Goal: Task Accomplishment & Management: Complete application form

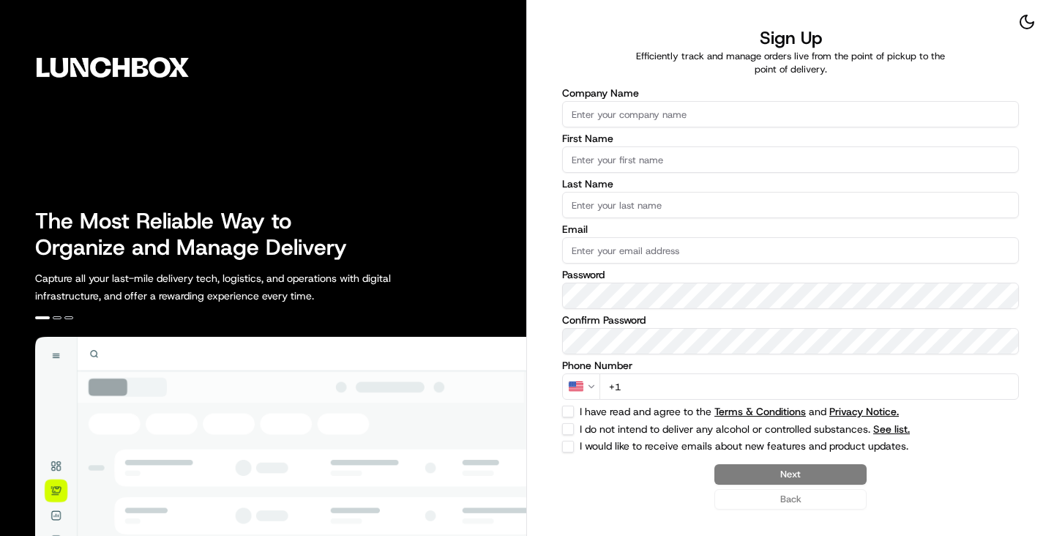
click at [638, 123] on input "Company Name" at bounding box center [790, 114] width 457 height 26
paste input "Nation's - SAN PABLO"
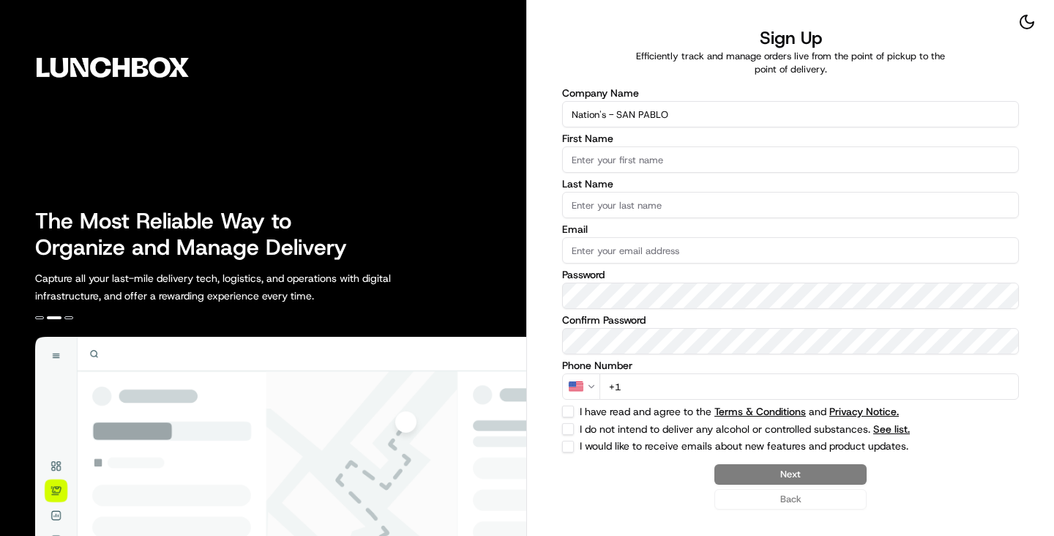
type input "Nation's - SAN PABLO"
click at [635, 160] on input "First Name" at bounding box center [790, 159] width 457 height 26
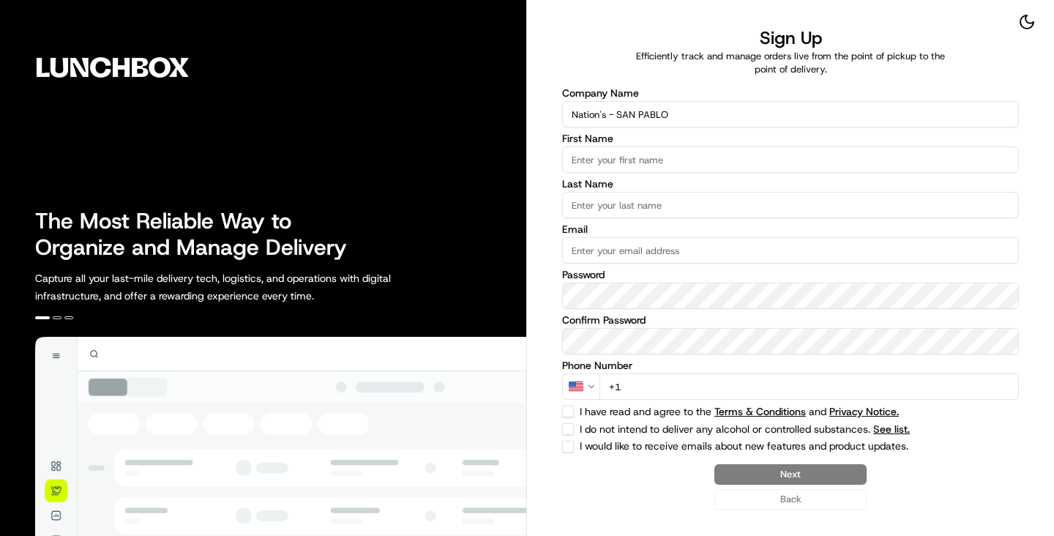
click at [606, 261] on input "Email" at bounding box center [790, 250] width 457 height 26
paste input "[EMAIL_ADDRESS][DOMAIN_NAME]"
type input "[EMAIL_ADDRESS][DOMAIN_NAME]"
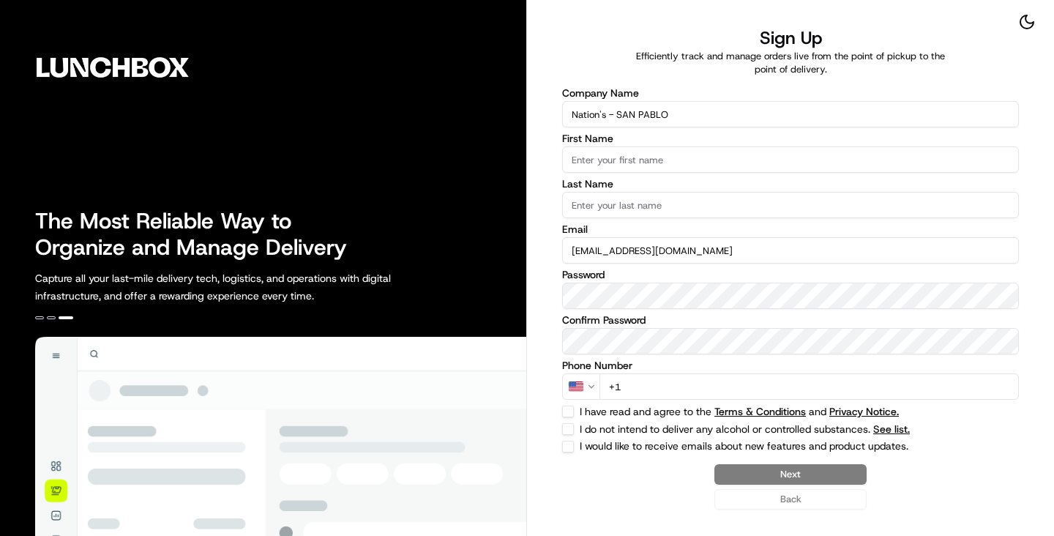
click at [588, 116] on input "Nation's - SAN PABLO" at bounding box center [790, 114] width 457 height 26
click at [593, 152] on input "First Name" at bounding box center [790, 159] width 457 height 26
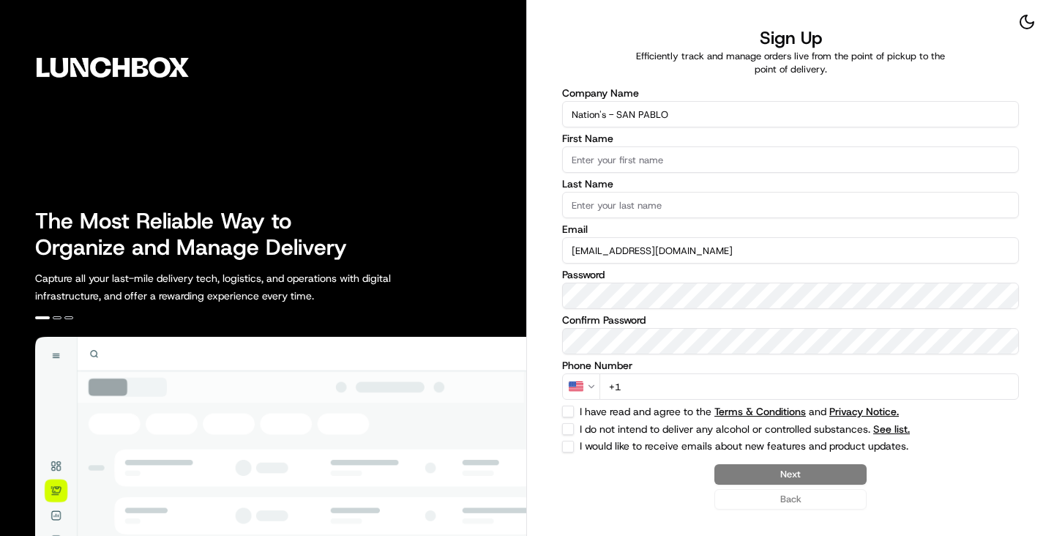
paste input "Nation's"
type input "Nation"
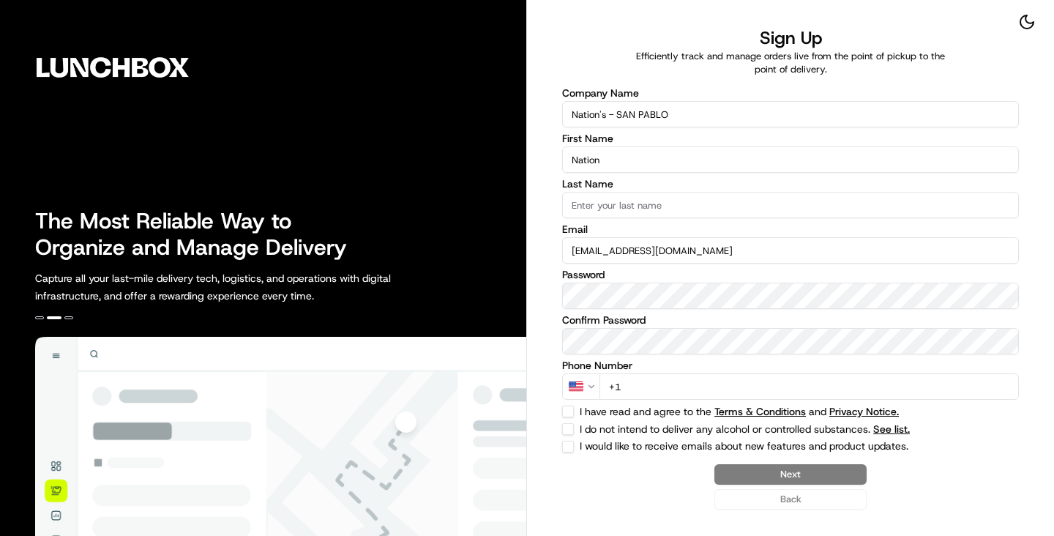
drag, startPoint x: 616, startPoint y: 119, endPoint x: 686, endPoint y: 114, distance: 70.4
click at [686, 114] on input "Nation's - SAN PABLO" at bounding box center [790, 114] width 457 height 26
click at [621, 208] on input "Last Name" at bounding box center [790, 205] width 457 height 26
paste input "SAN PABLO"
type input "SAN PABLO"
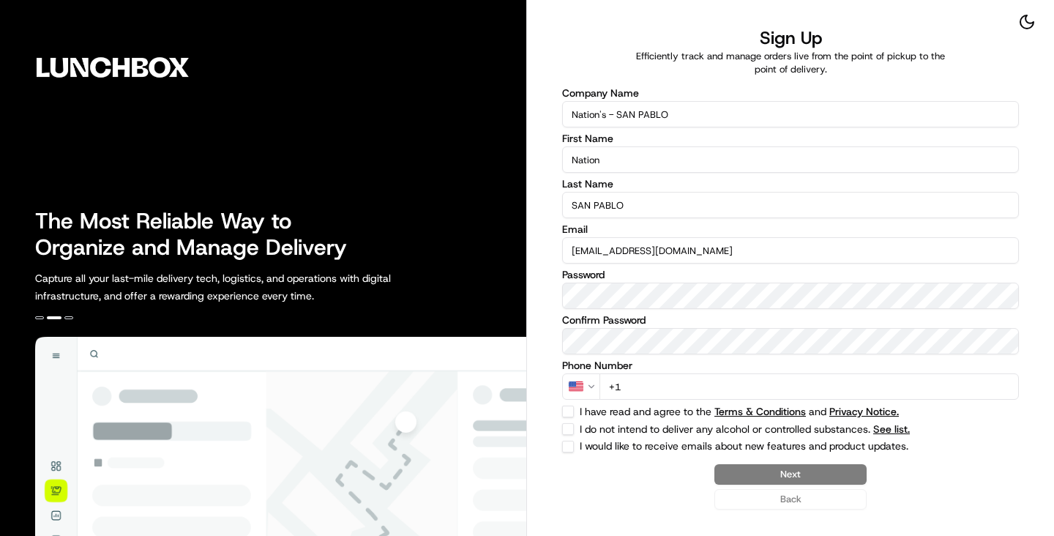
click at [709, 190] on div "Last Name SAN [PERSON_NAME]" at bounding box center [790, 199] width 457 height 40
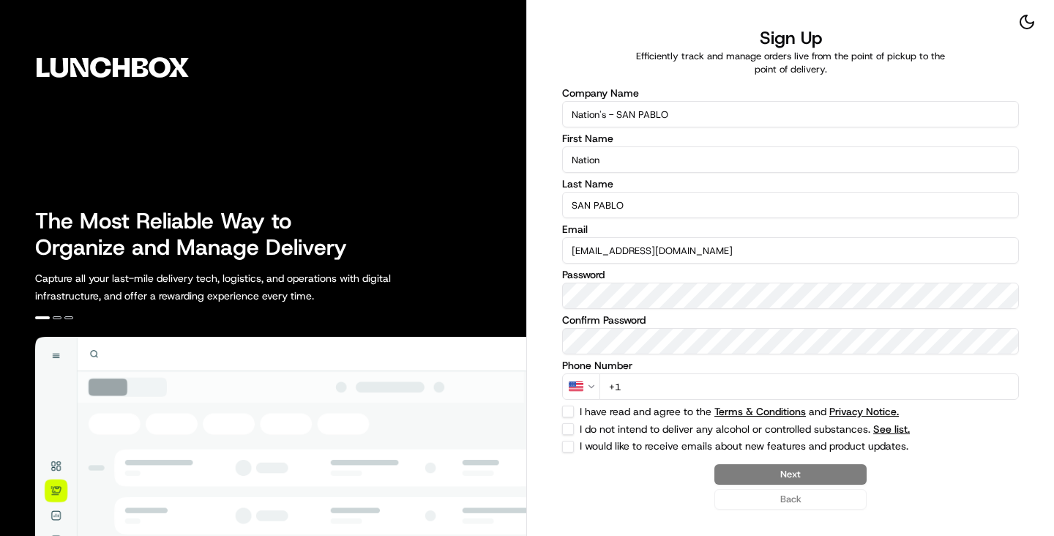
click at [653, 378] on input "+1" at bounding box center [808, 386] width 419 height 26
click at [652, 386] on input "+1" at bounding box center [808, 386] width 419 height 26
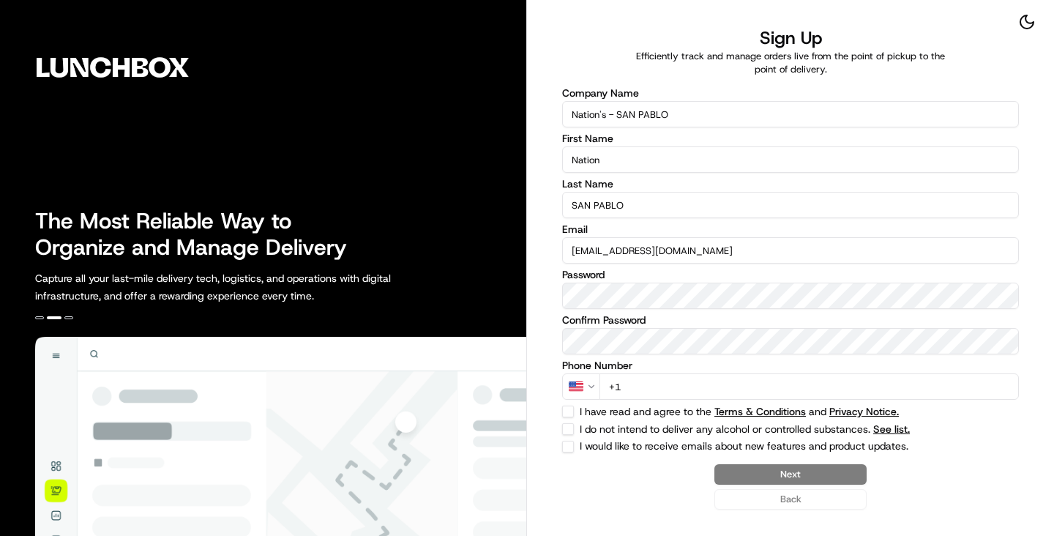
paste input "[PHONE_NUMBER]"
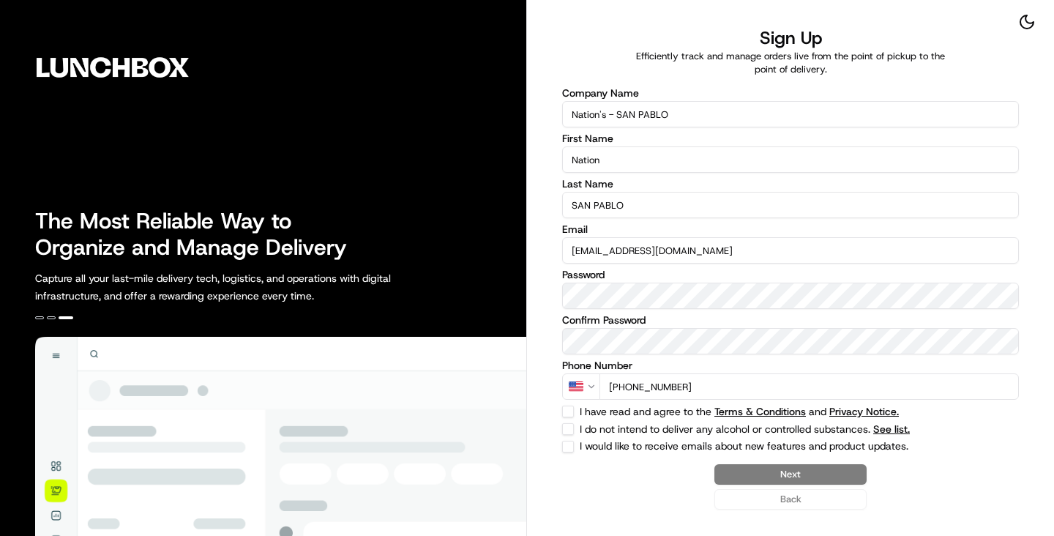
type input "[PHONE_NUMBER]"
click at [570, 413] on button "I have read and agree to the Terms & Conditions and Privacy Notice." at bounding box center [568, 411] width 12 height 12
checkbox input "true"
click at [570, 432] on button "I do not intend to deliver any alcohol or controlled substances. See list." at bounding box center [568, 429] width 12 height 12
checkbox input "true"
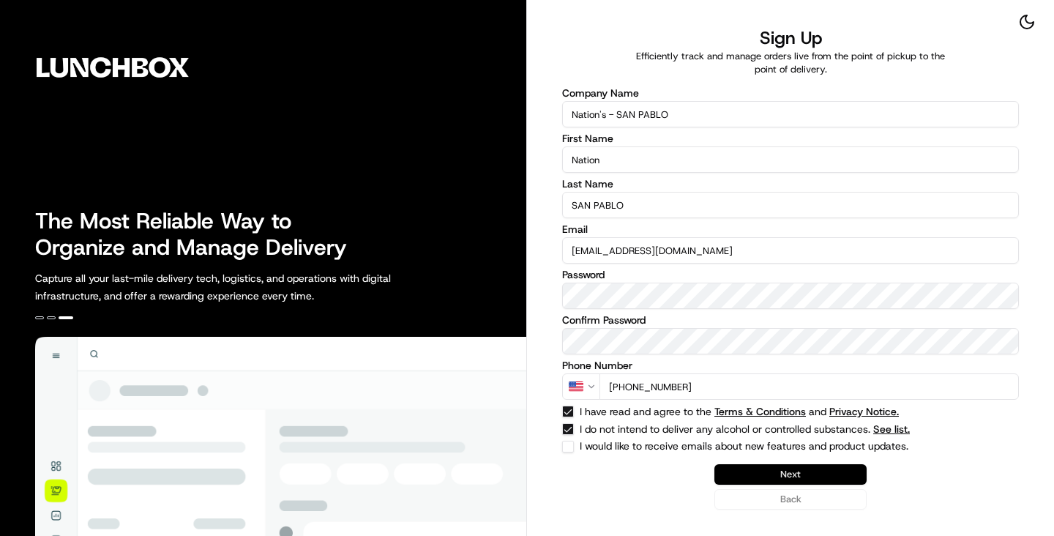
click at [726, 479] on button "Next" at bounding box center [790, 474] width 152 height 20
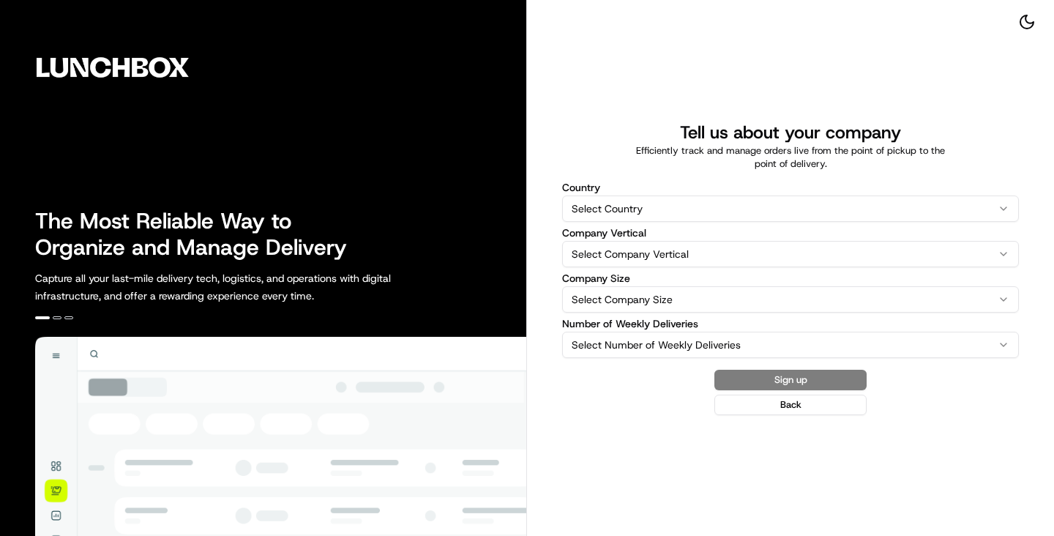
click at [708, 196] on html "The Most Reliable Way to Organize and Manage Delivery Capture all your last-mil…" at bounding box center [527, 268] width 1054 height 536
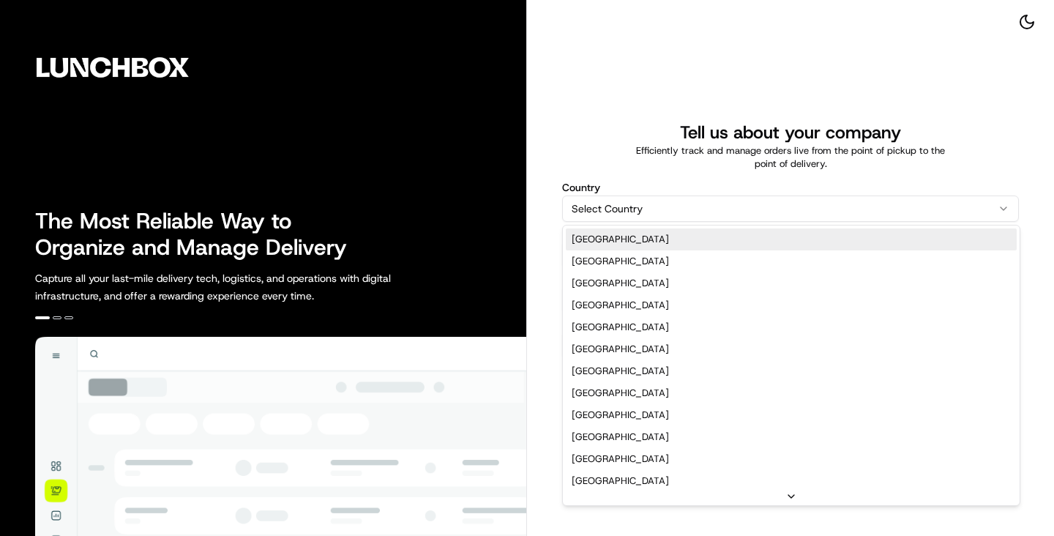
select select "US"
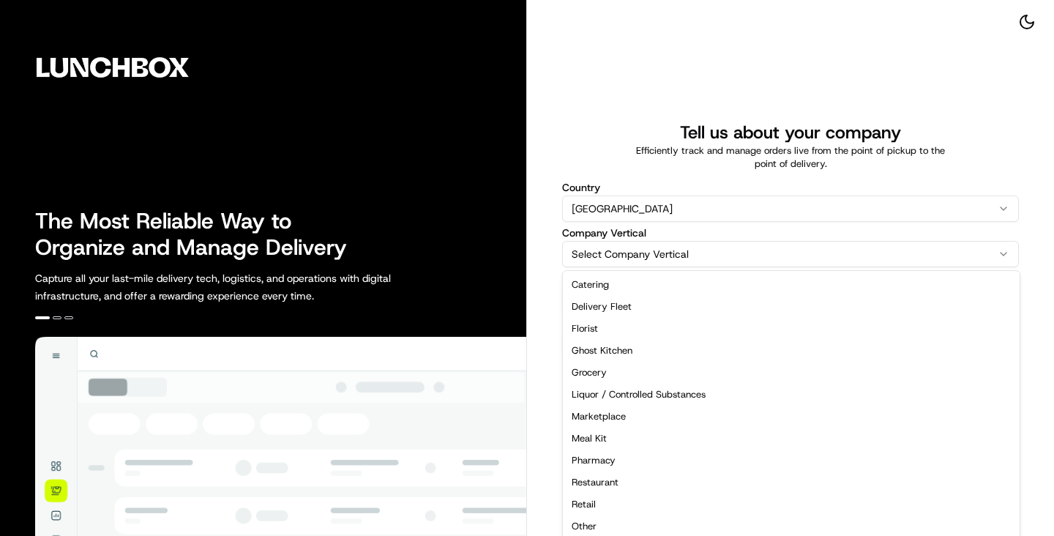
click at [670, 251] on html "The Most Reliable Way to Organize and Manage Delivery Capture all your last-mil…" at bounding box center [527, 268] width 1054 height 536
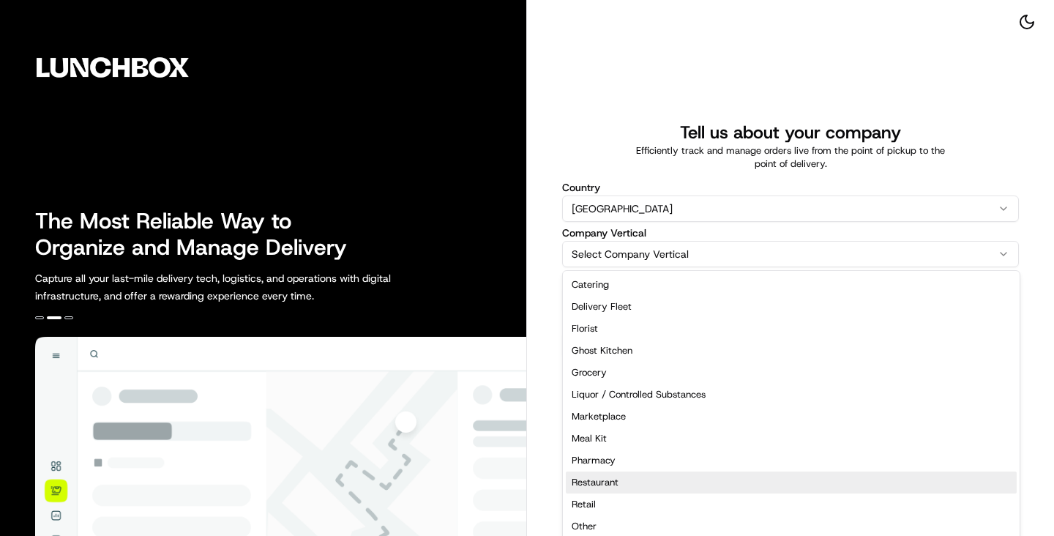
select select "Restaurant"
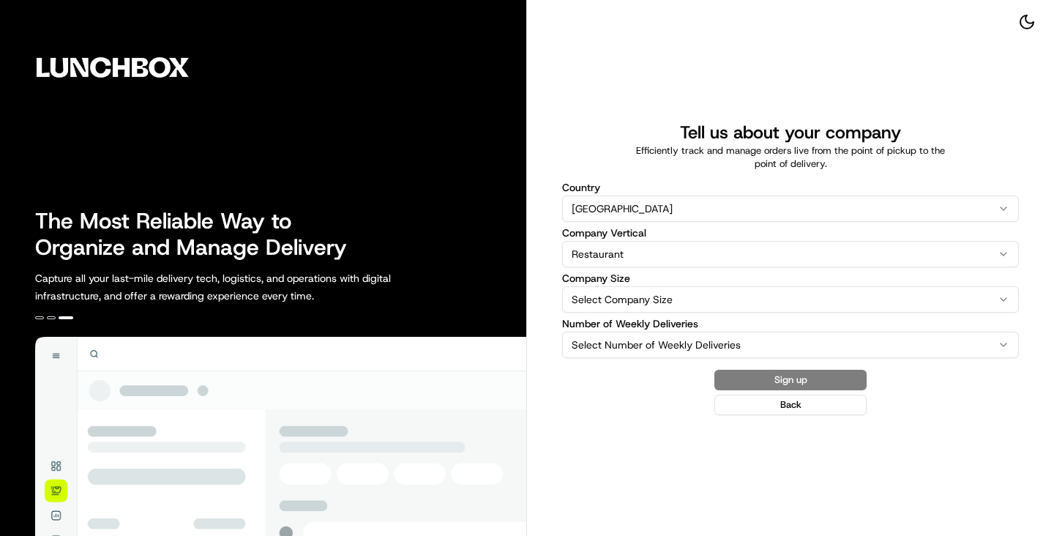
click at [672, 291] on html "The Most Reliable Way to Organize and Manage Delivery Capture all your last-mil…" at bounding box center [527, 268] width 1054 height 536
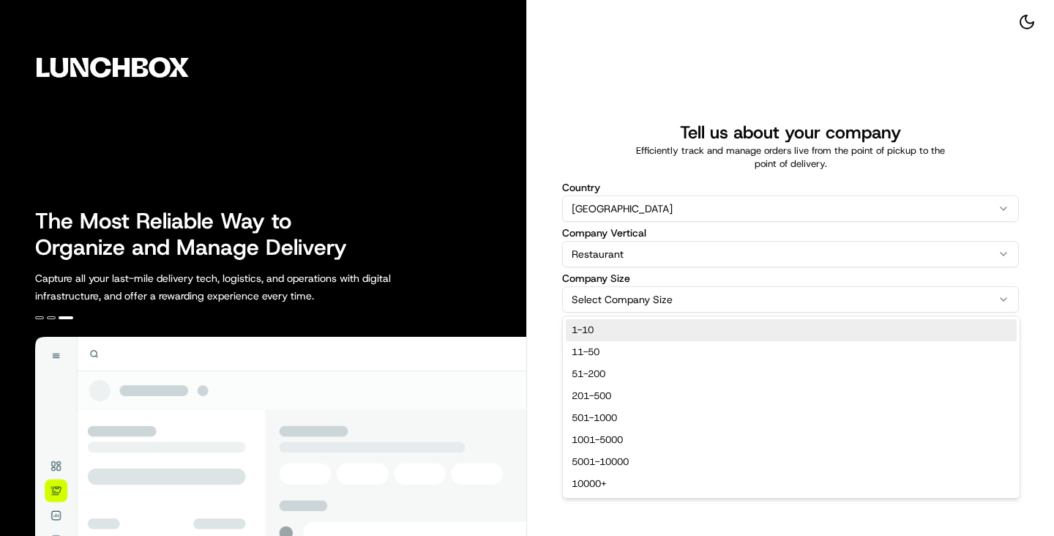
select select "1-10"
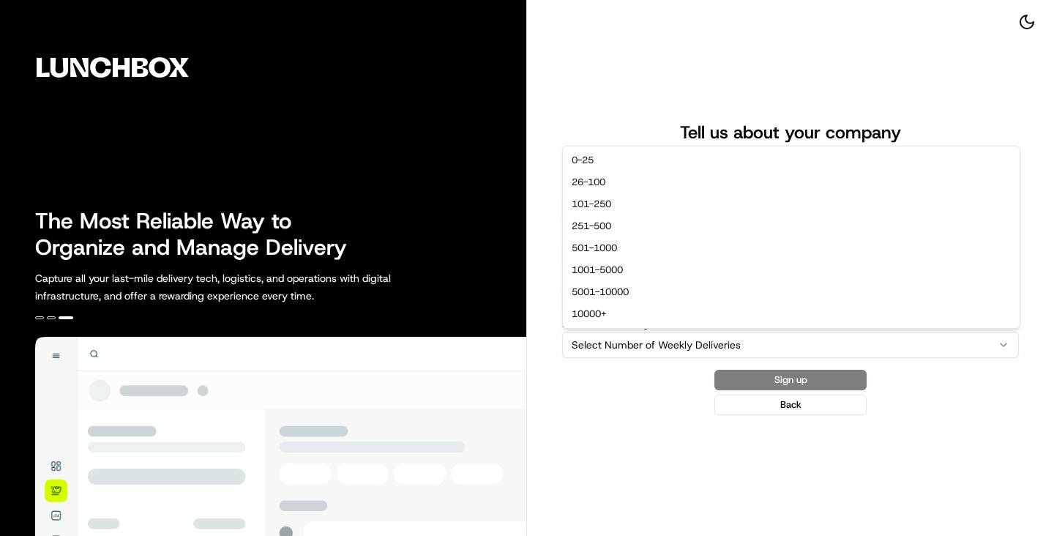
click at [665, 337] on html "The Most Reliable Way to Organize and Manage Delivery Capture all your last-mil…" at bounding box center [527, 268] width 1054 height 536
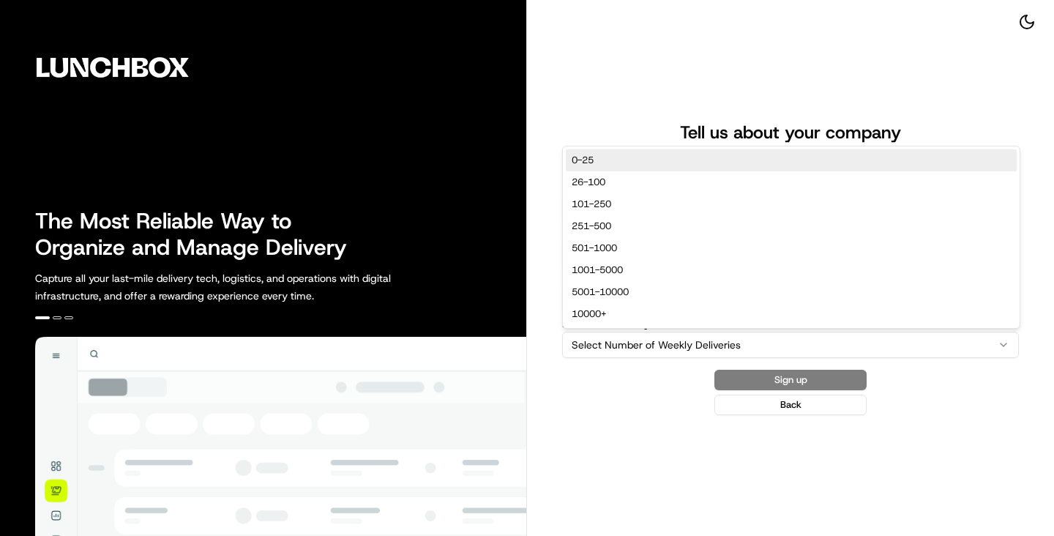
select select "0-25"
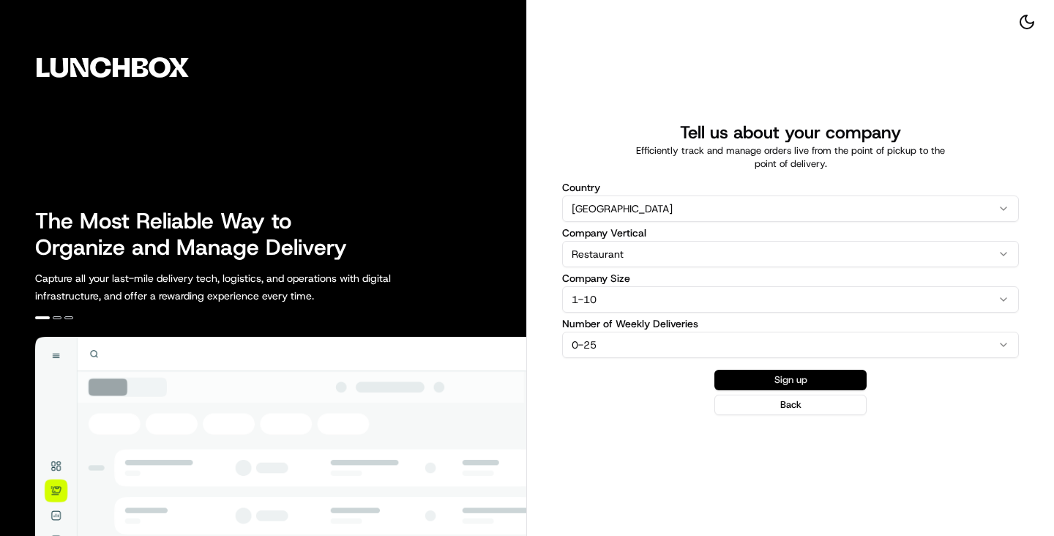
click at [735, 381] on button "Sign up" at bounding box center [790, 380] width 152 height 20
